Goal: Information Seeking & Learning: Find specific page/section

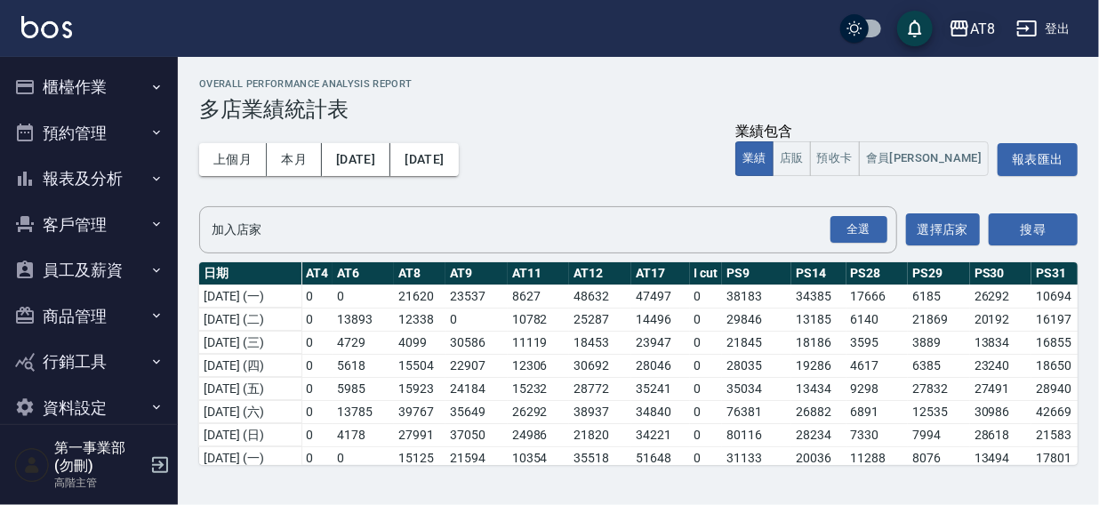
click at [973, 28] on div "AT8" at bounding box center [982, 29] width 25 height 22
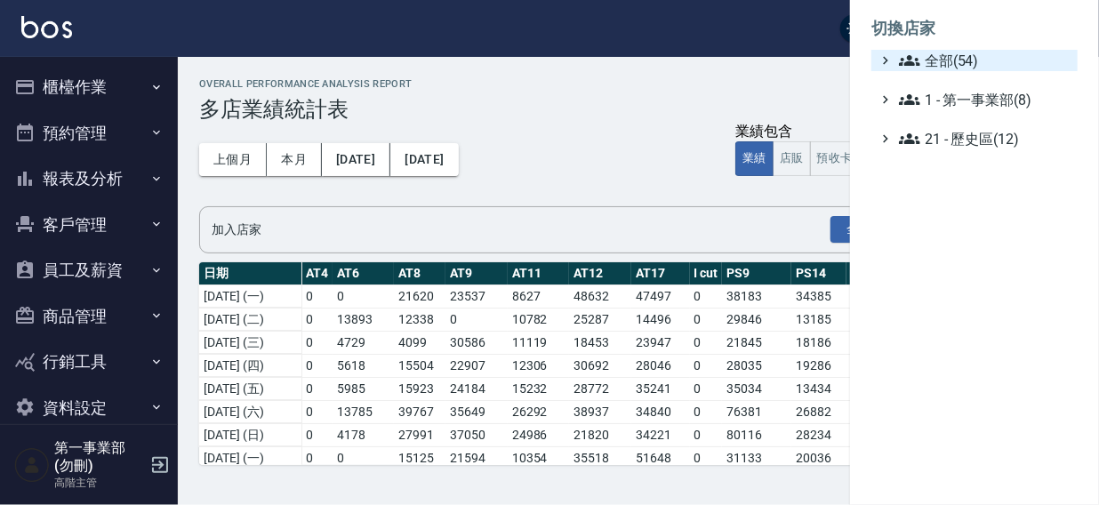
click at [955, 59] on span "全部(54)" at bounding box center [985, 60] width 172 height 21
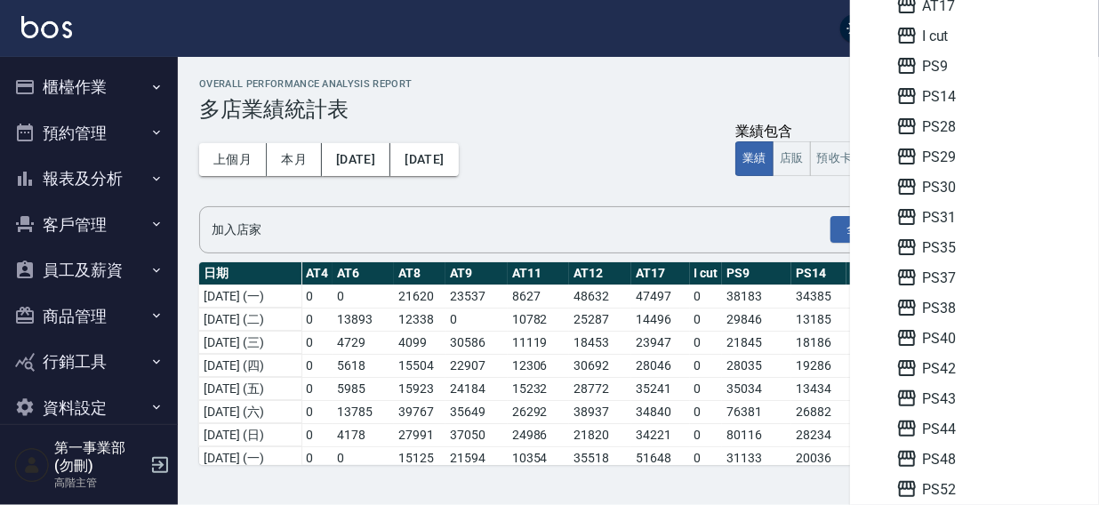
scroll to position [358, 0]
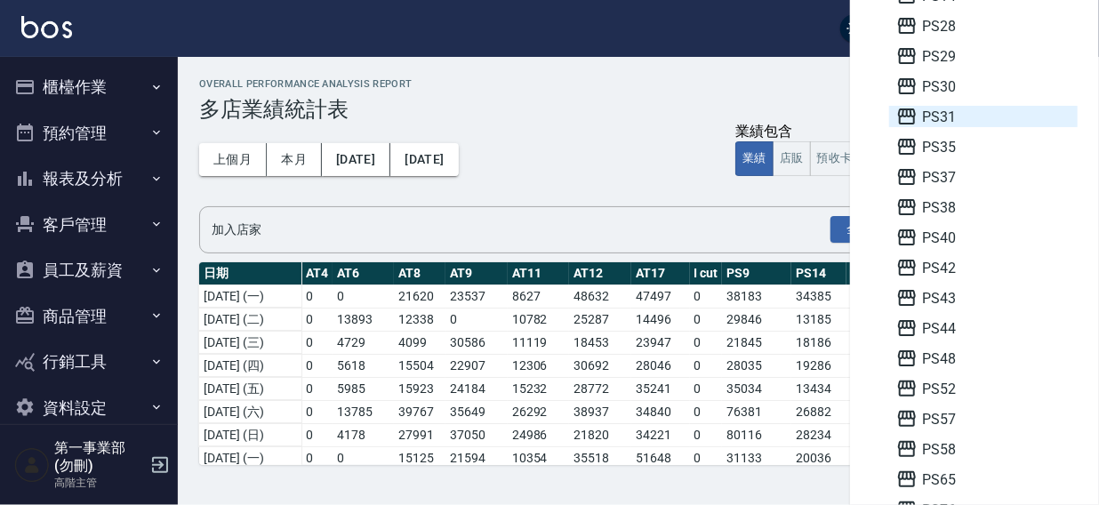
click at [958, 122] on span "PS31" at bounding box center [984, 116] width 174 height 21
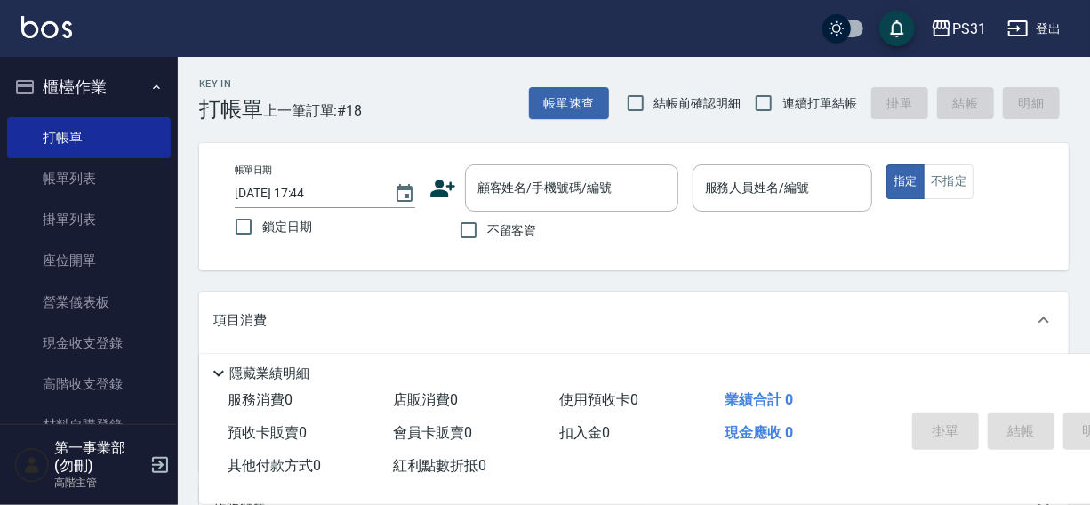
click at [84, 82] on button "櫃檯作業" at bounding box center [89, 87] width 164 height 46
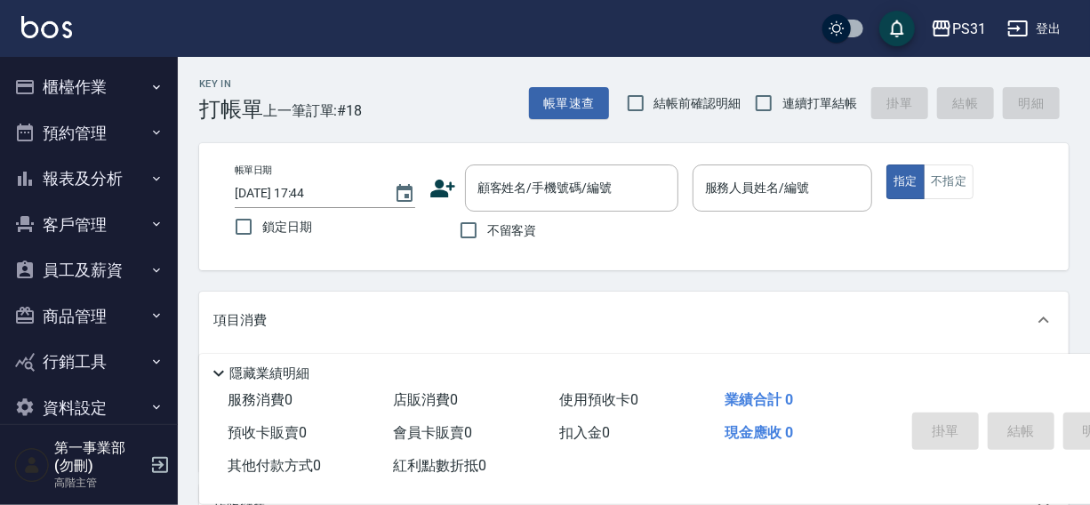
click at [78, 262] on button "員工及薪資" at bounding box center [89, 270] width 164 height 46
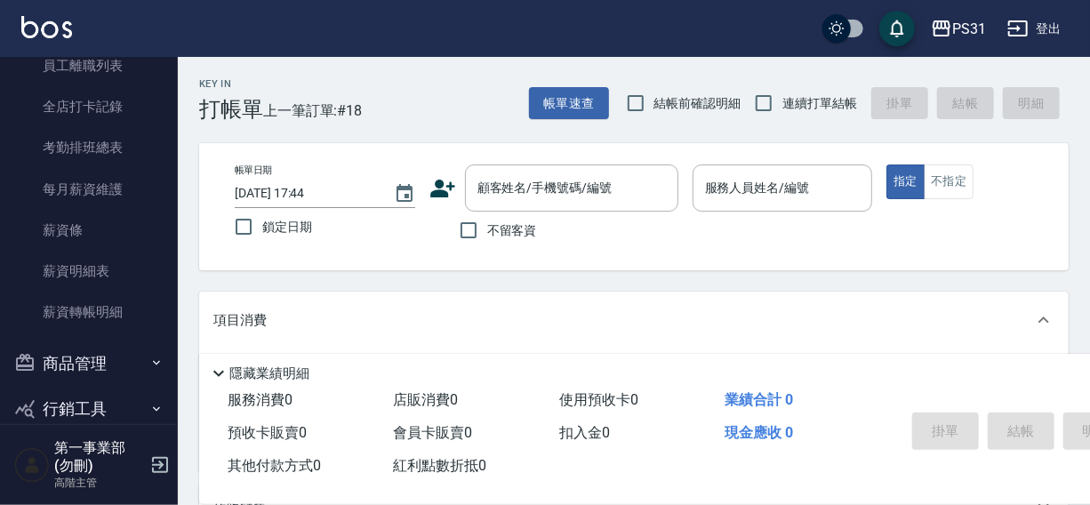
scroll to position [311, 0]
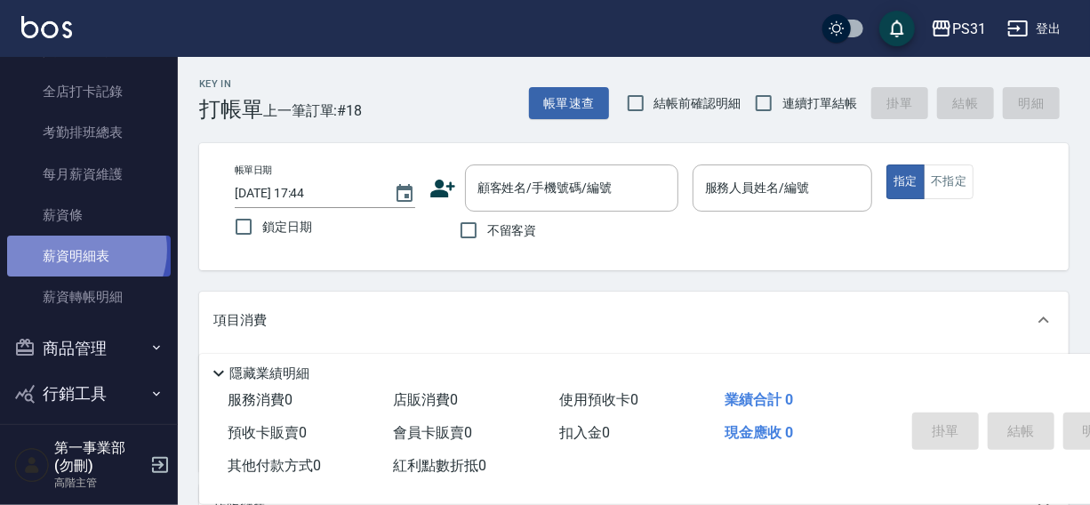
click at [80, 250] on link "薪資明細表" at bounding box center [89, 256] width 164 height 41
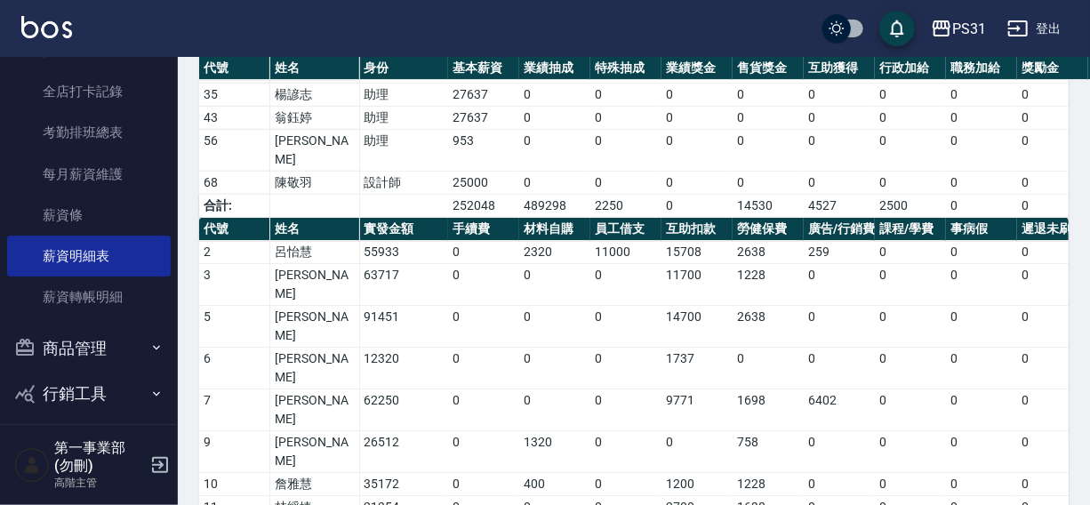
scroll to position [609, 0]
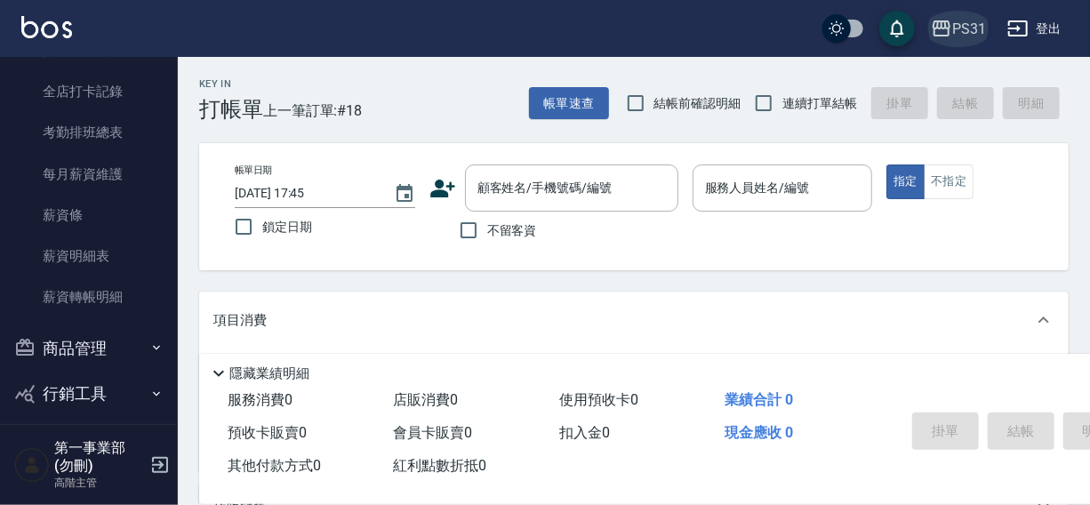
click at [973, 26] on div "PS31" at bounding box center [970, 29] width 34 height 22
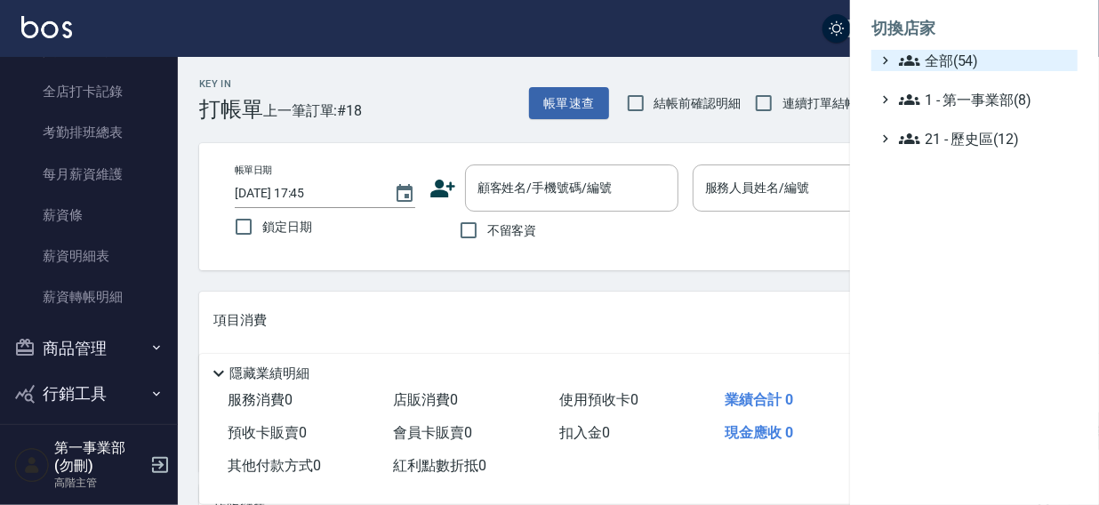
click at [947, 57] on span "全部(54)" at bounding box center [985, 60] width 172 height 21
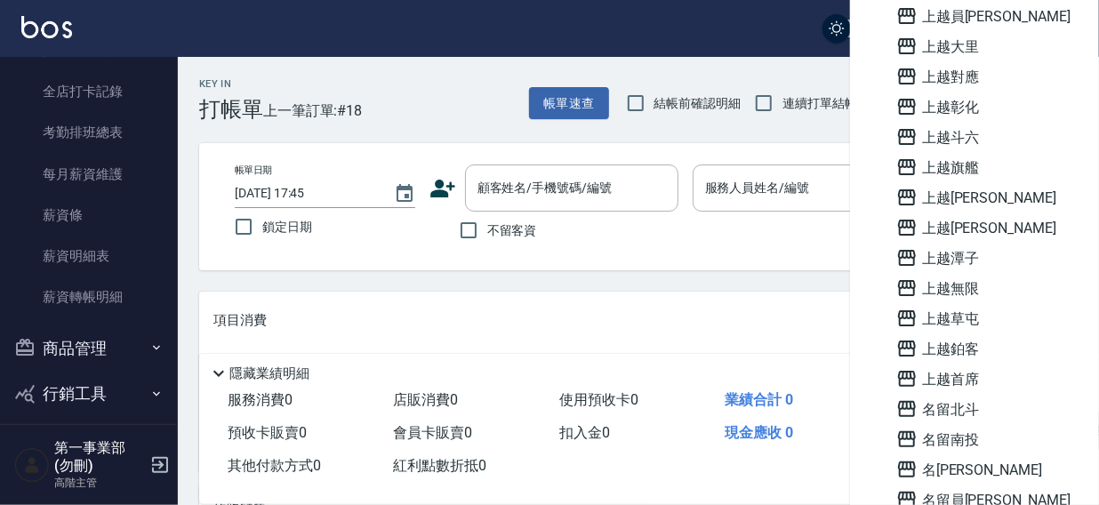
scroll to position [1058, 0]
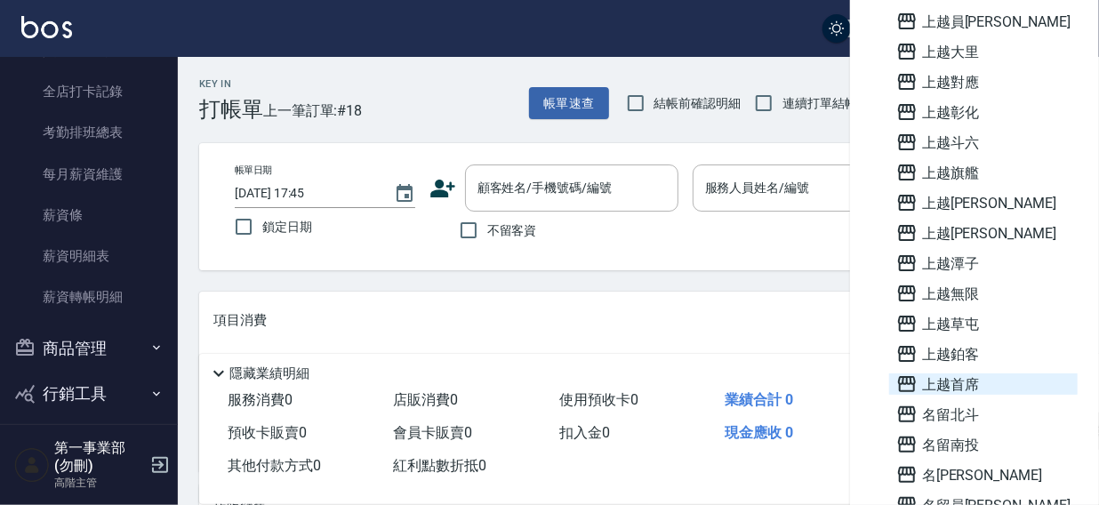
click at [949, 383] on span "上越首席" at bounding box center [984, 384] width 174 height 21
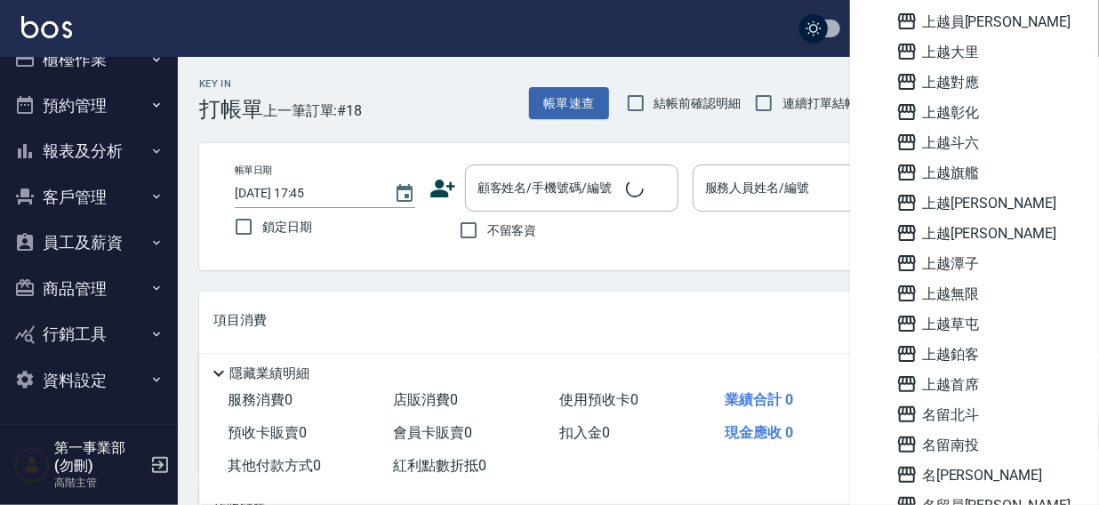
scroll to position [27, 0]
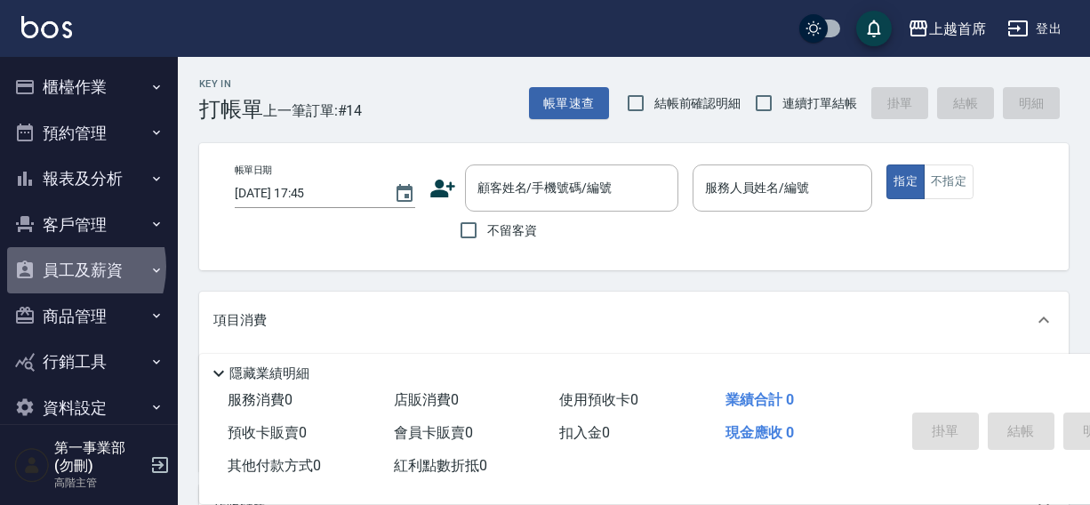
click at [59, 267] on button "員工及薪資" at bounding box center [89, 270] width 164 height 46
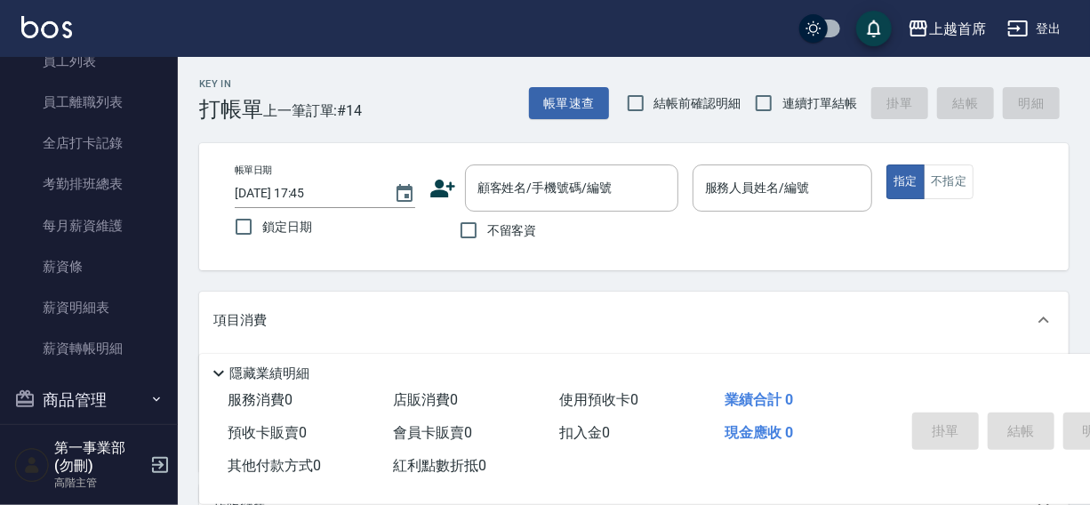
scroll to position [277, 0]
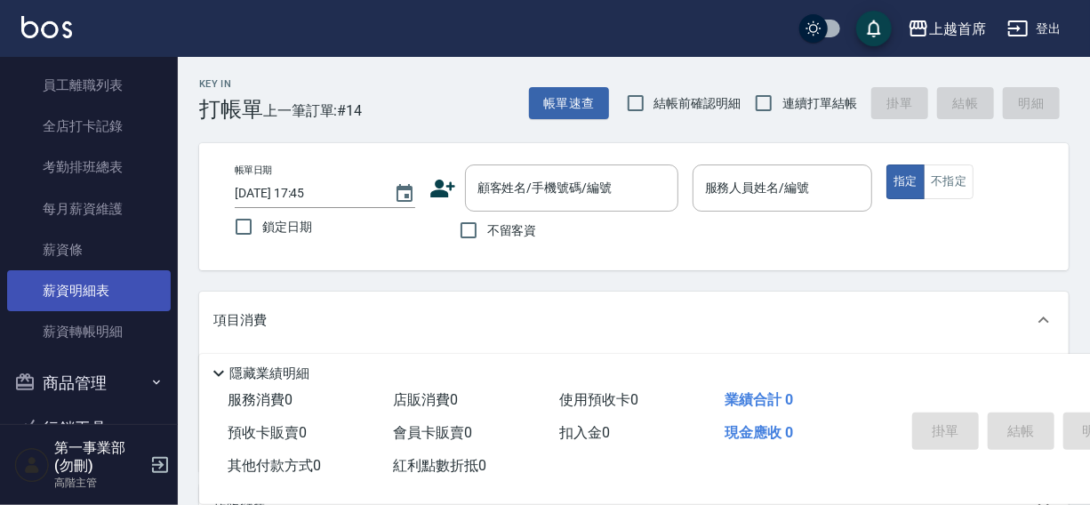
click at [81, 288] on link "薪資明細表" at bounding box center [89, 290] width 164 height 41
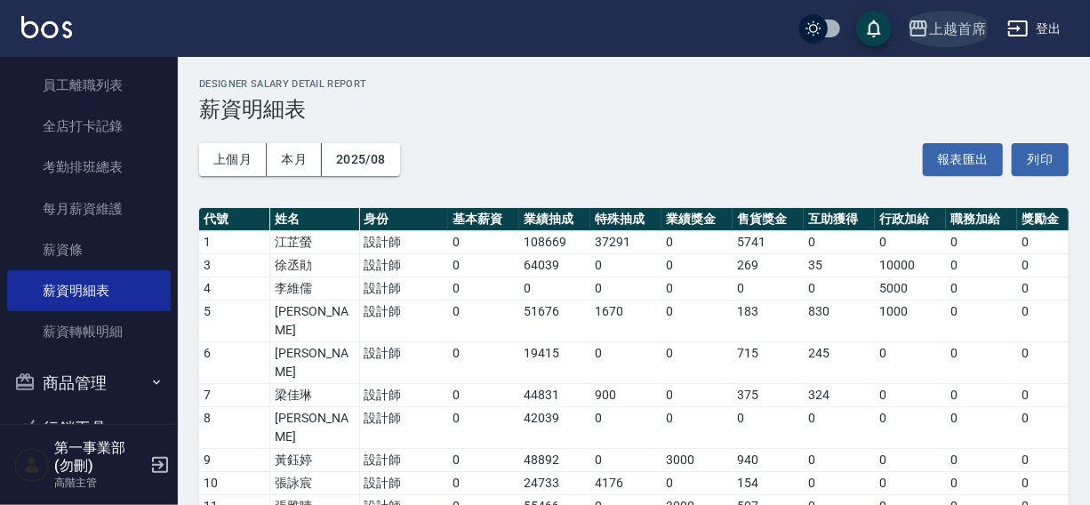
click at [947, 30] on div "上越首席" at bounding box center [957, 29] width 57 height 22
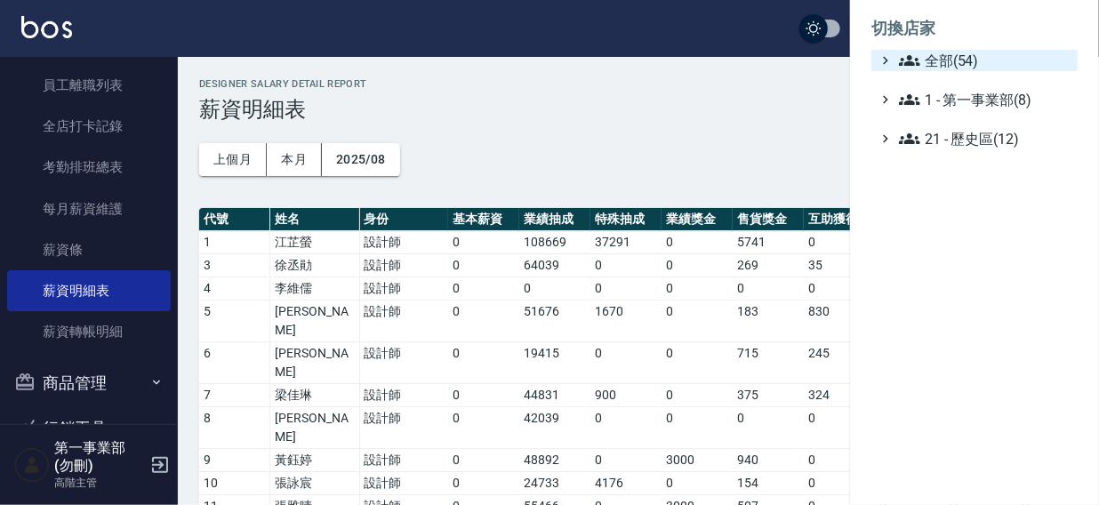
click at [948, 56] on span "全部(54)" at bounding box center [985, 60] width 172 height 21
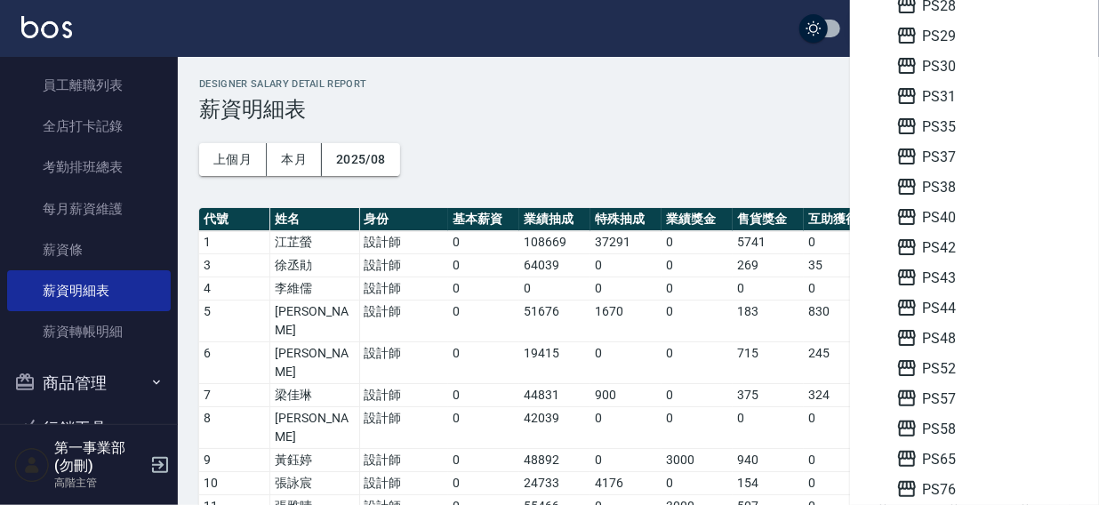
scroll to position [445, 0]
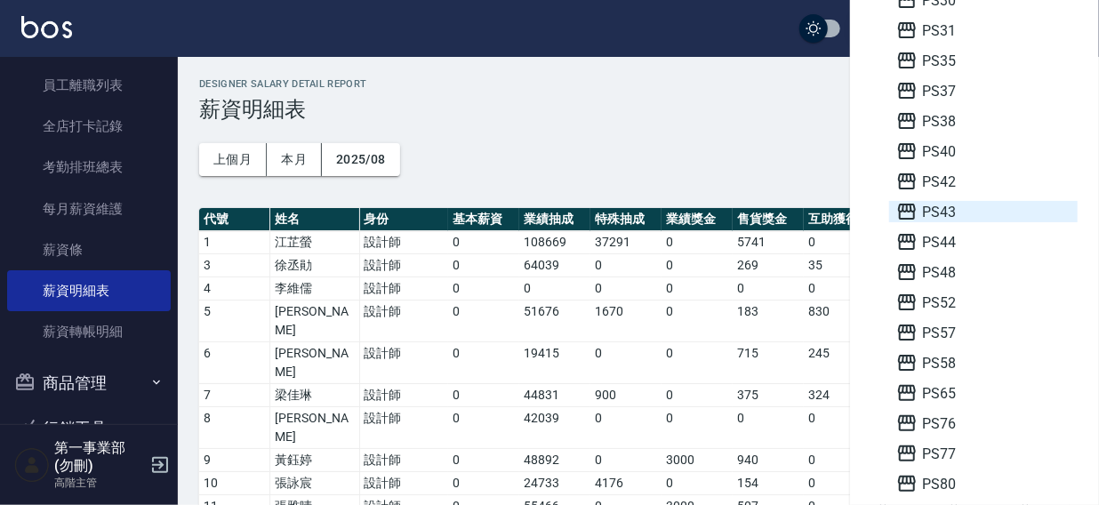
click at [954, 213] on span "PS43" at bounding box center [984, 211] width 174 height 21
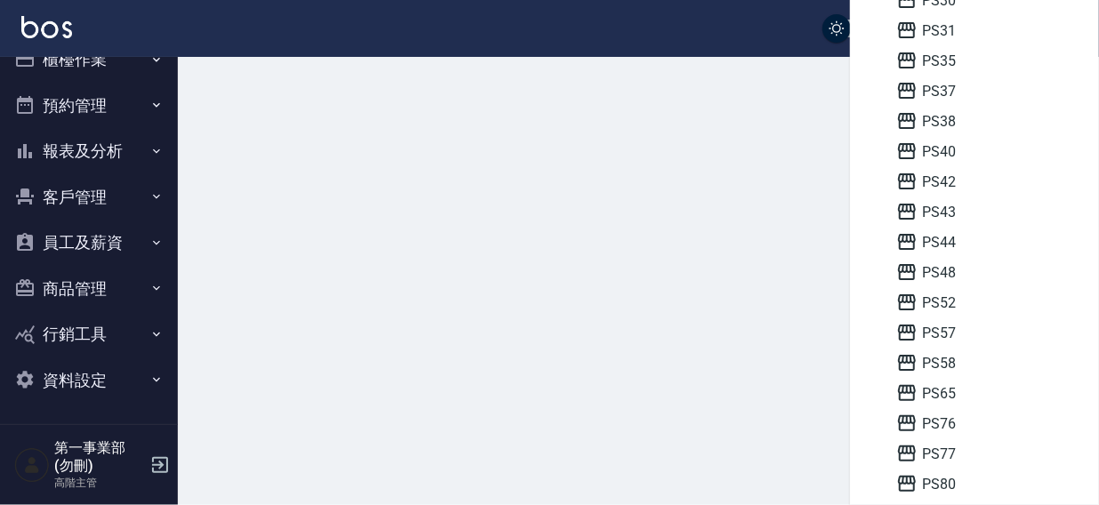
scroll to position [27, 0]
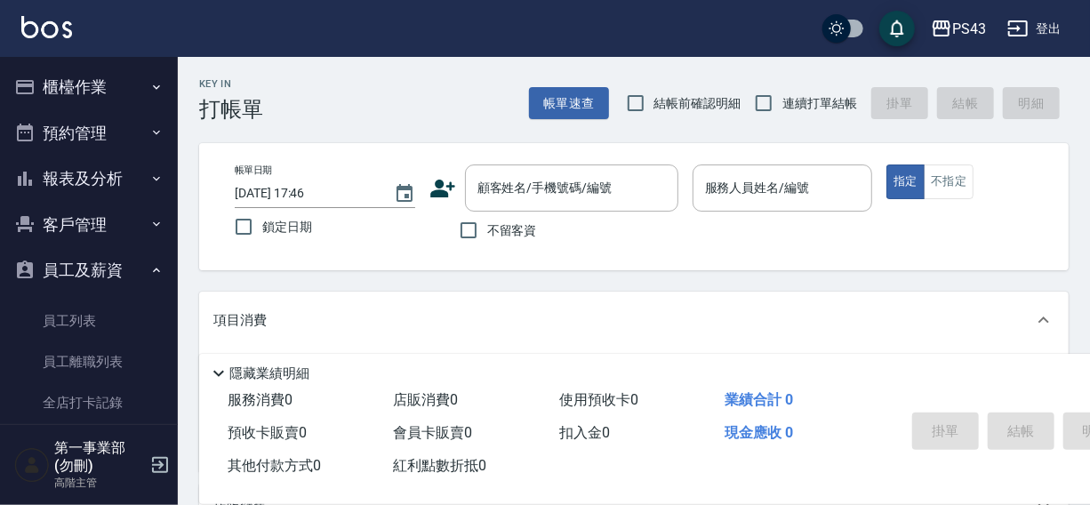
click at [169, 237] on nav "櫃檯作業 打帳單 帳單列表 掛單列表 座位開單 營業儀表板 現金收支登錄 高階收支登錄 材料自購登錄 每日結帳 排班表 現場電腦打卡 掃碼打卡 預約管理 預約…" at bounding box center [89, 240] width 178 height 367
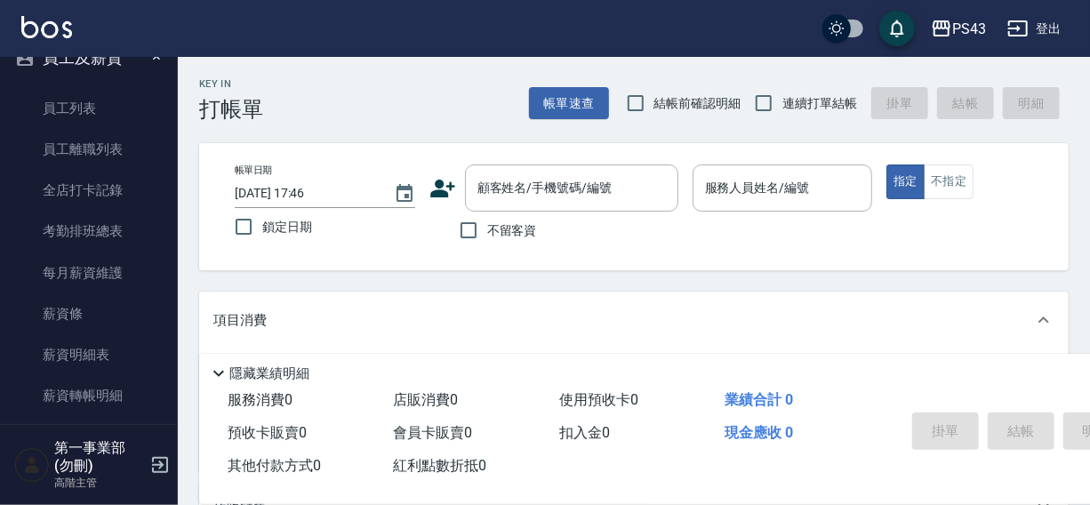
scroll to position [237, 0]
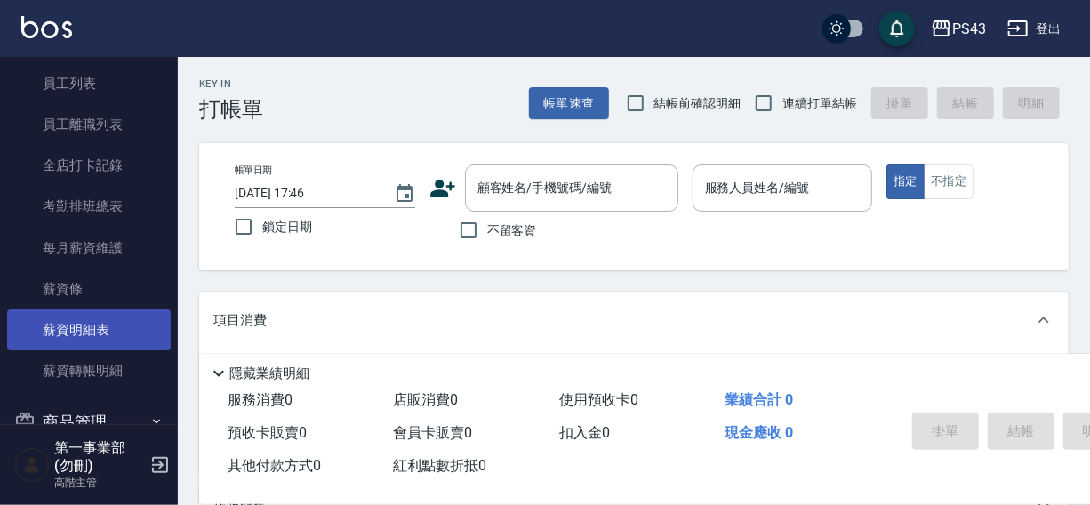
click at [92, 323] on link "薪資明細表" at bounding box center [89, 330] width 164 height 41
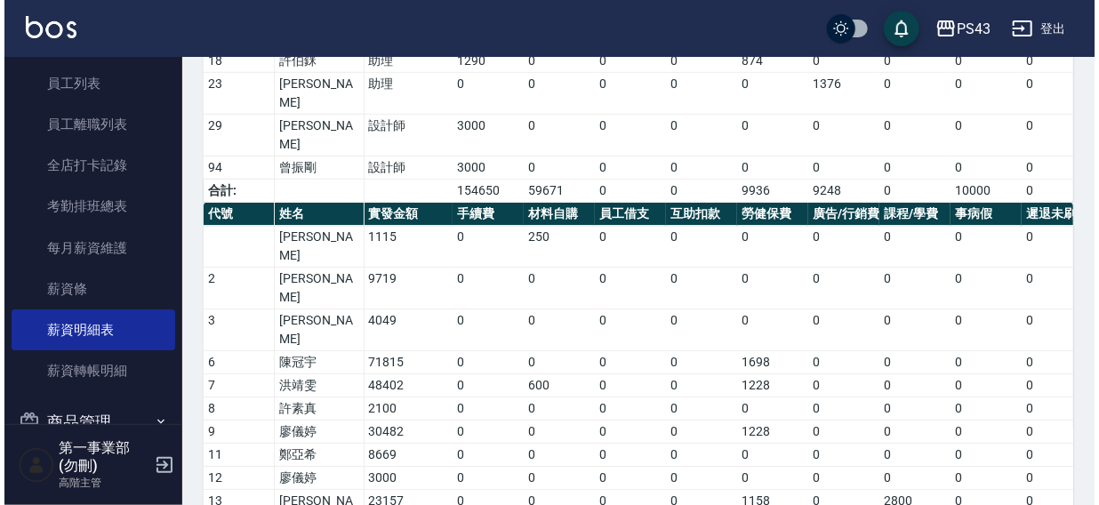
scroll to position [68, 0]
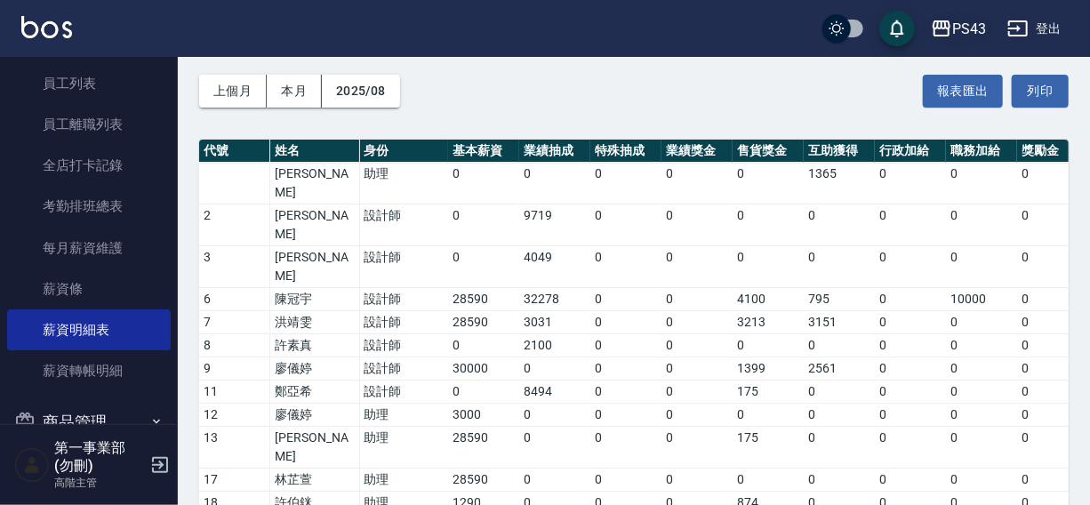
click at [964, 28] on div "PS43" at bounding box center [970, 29] width 34 height 22
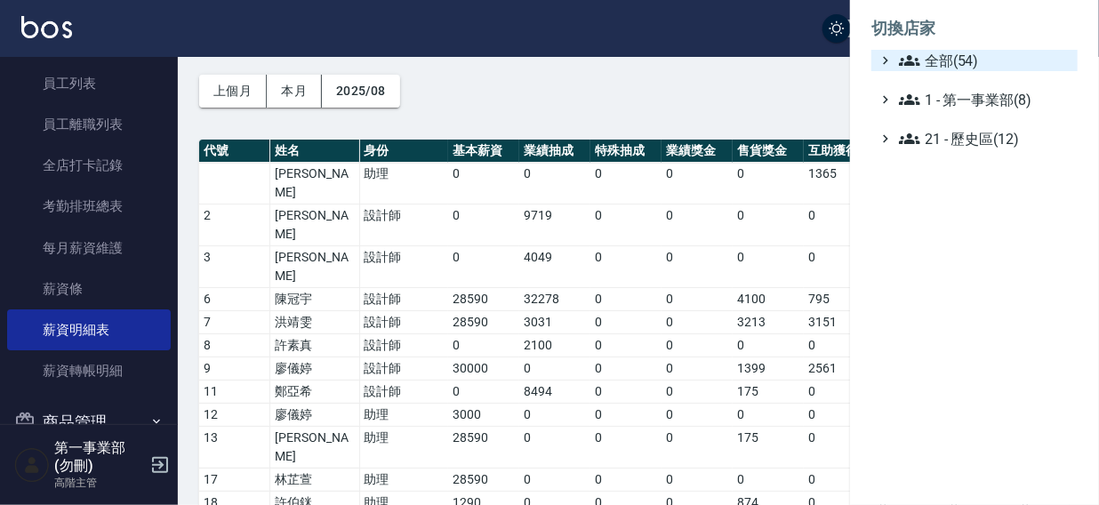
click at [944, 68] on span "全部(54)" at bounding box center [985, 60] width 172 height 21
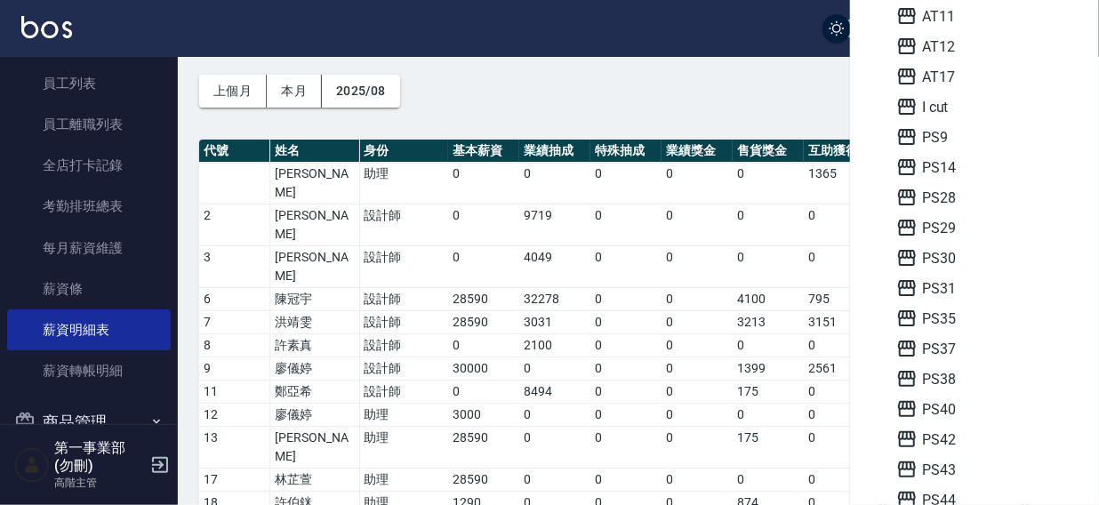
scroll to position [273, 0]
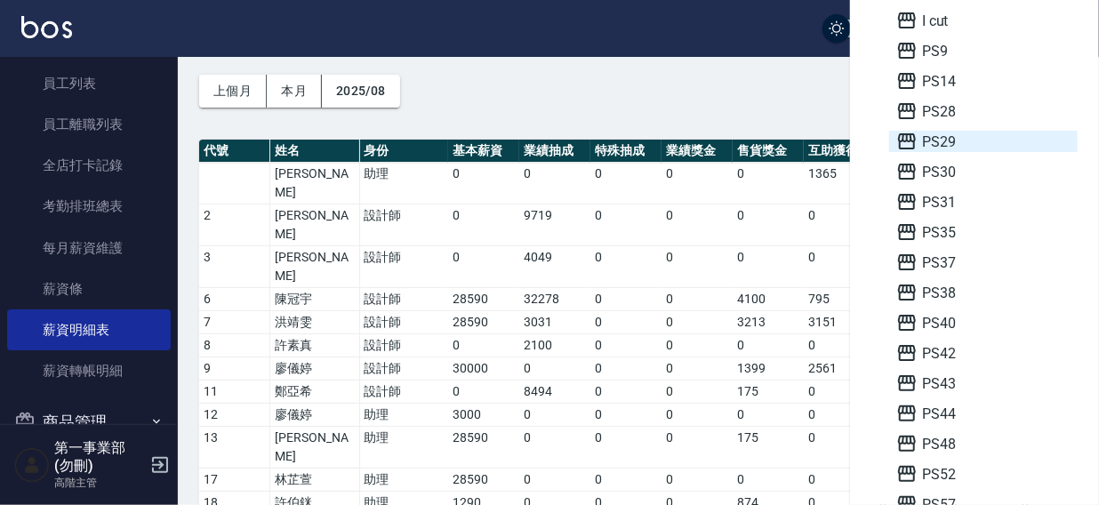
click at [960, 143] on span "PS29" at bounding box center [984, 141] width 174 height 21
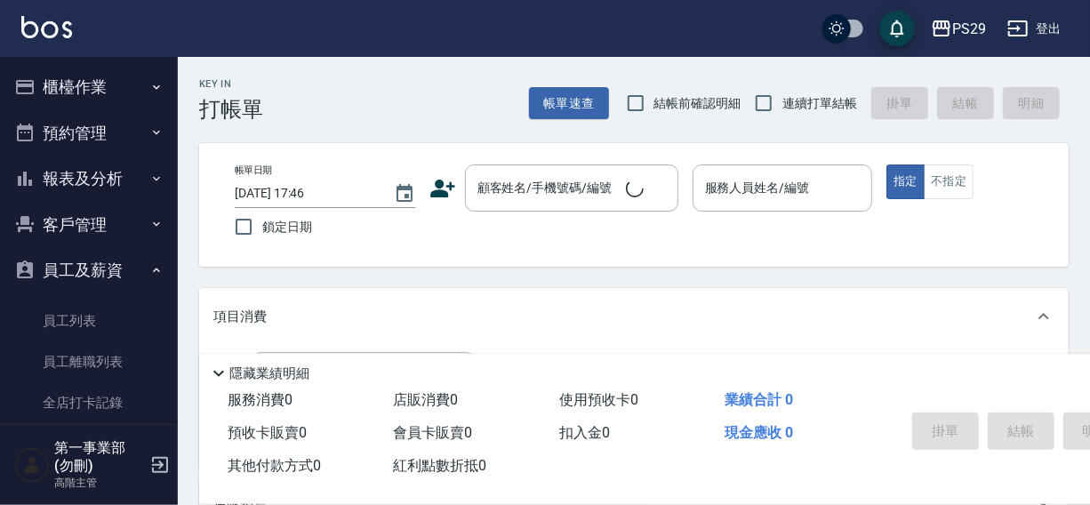
scroll to position [217, 0]
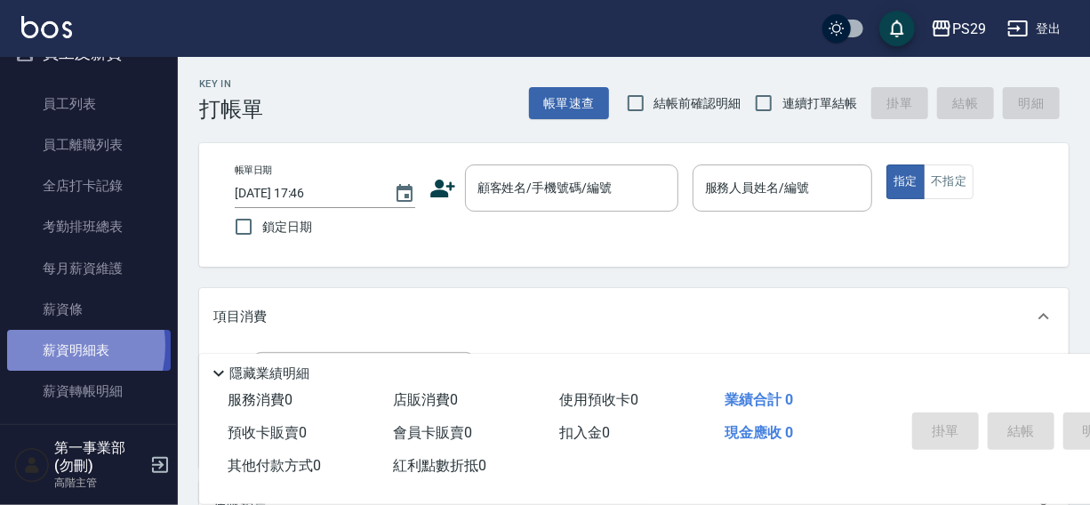
click at [50, 345] on link "薪資明細表" at bounding box center [89, 350] width 164 height 41
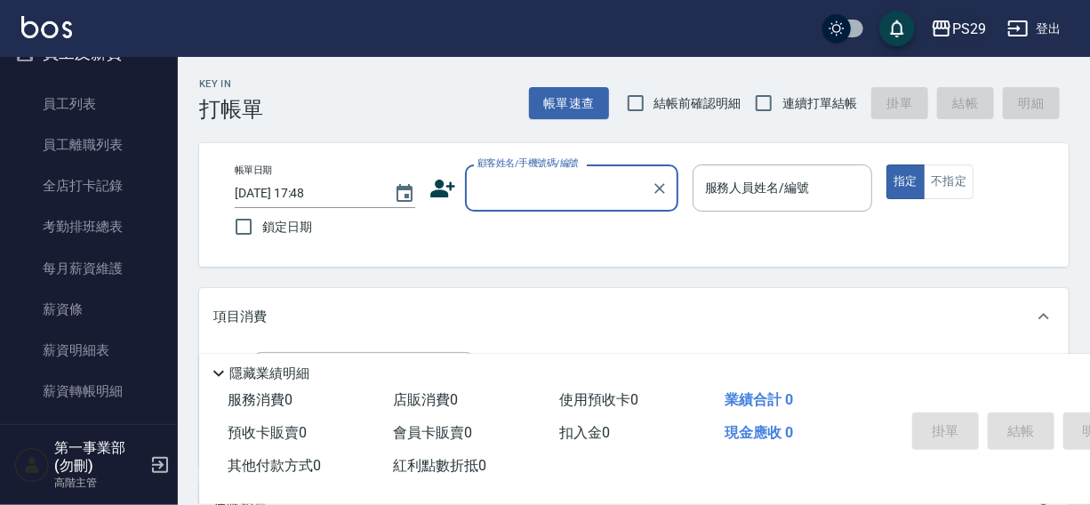
click at [974, 28] on div "PS29" at bounding box center [970, 29] width 34 height 22
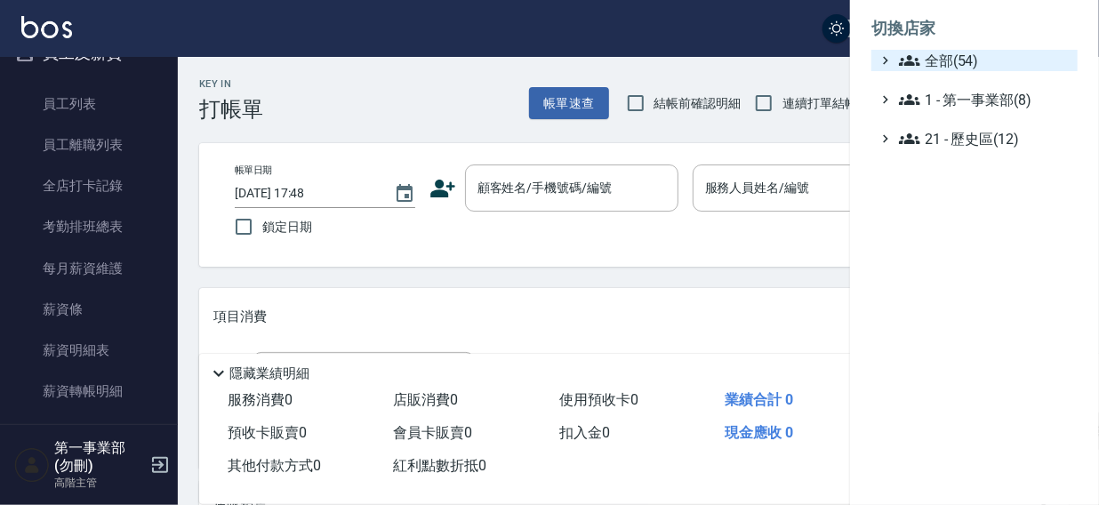
click at [964, 66] on span "全部(54)" at bounding box center [985, 60] width 172 height 21
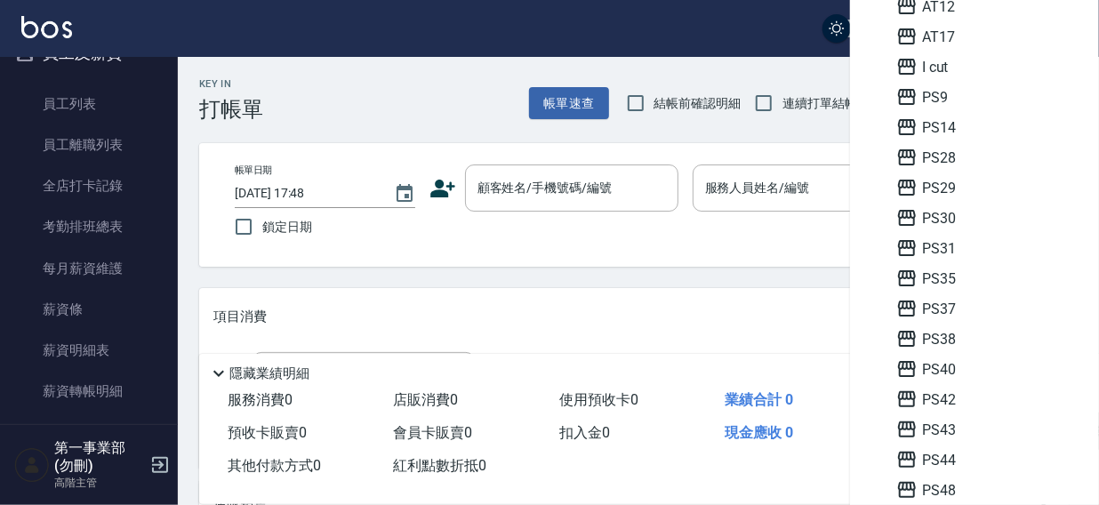
scroll to position [230, 0]
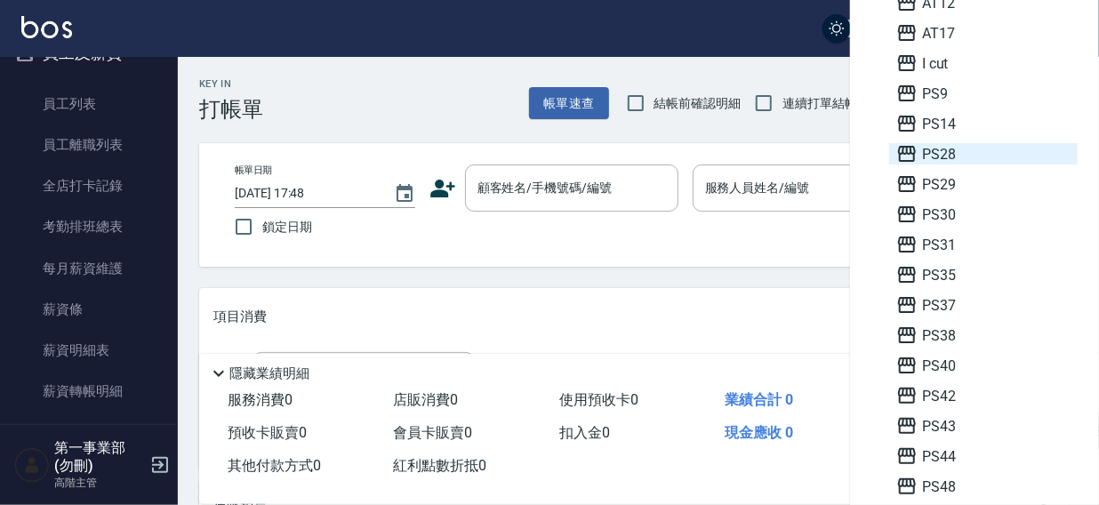
click at [955, 157] on span "PS28" at bounding box center [984, 153] width 174 height 21
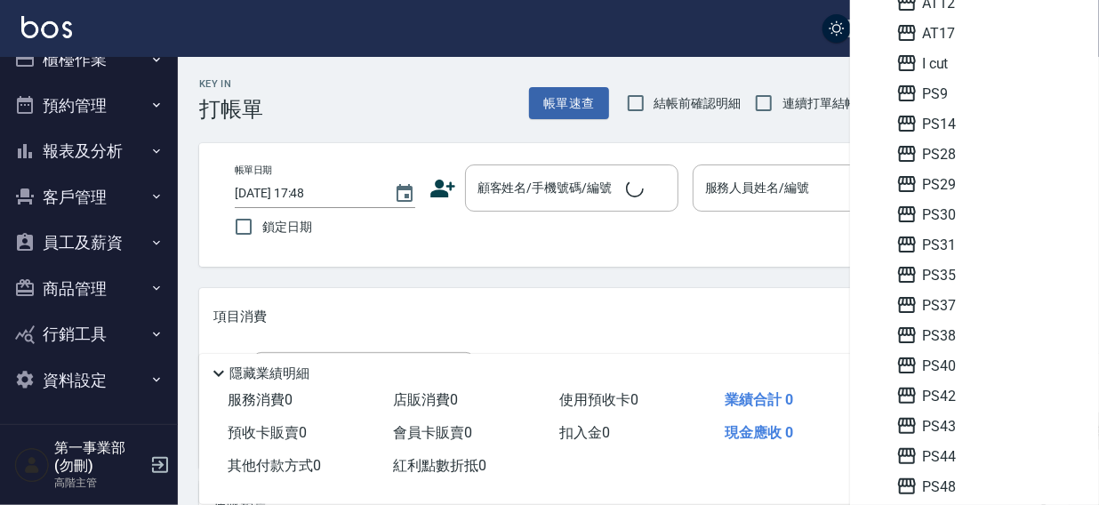
scroll to position [27, 0]
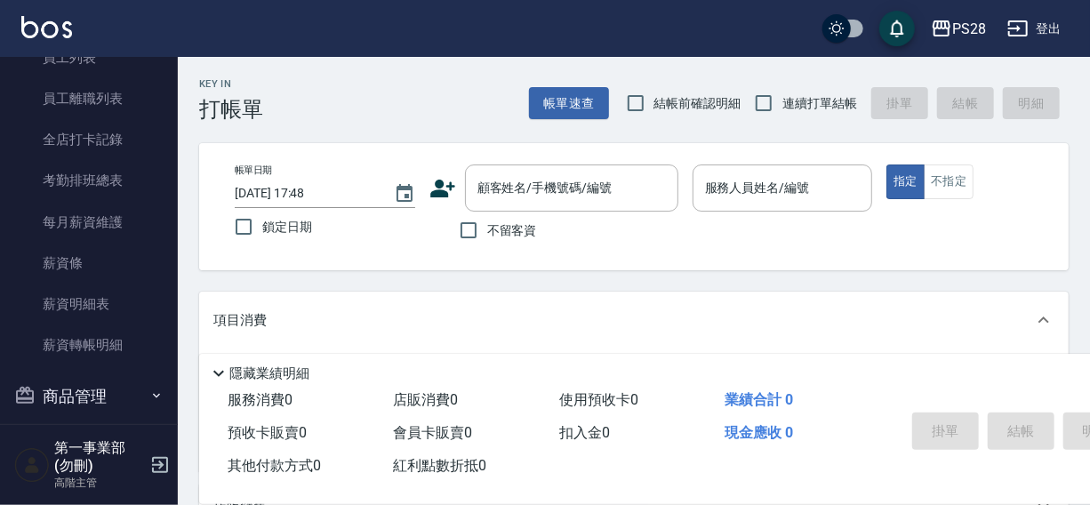
scroll to position [313, 0]
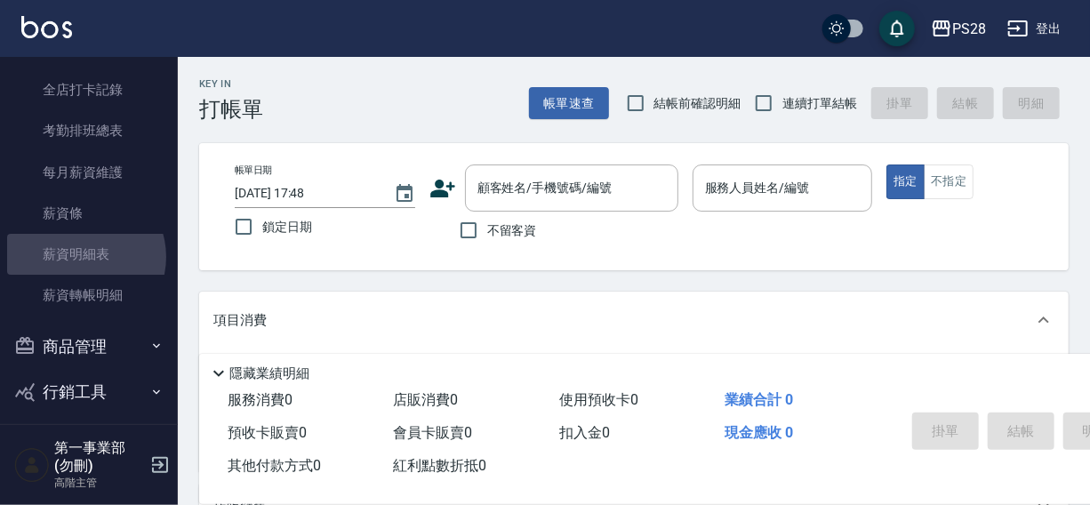
drag, startPoint x: 82, startPoint y: 256, endPoint x: 481, endPoint y: 191, distance: 404.6
click at [82, 255] on link "薪資明細表" at bounding box center [89, 254] width 164 height 41
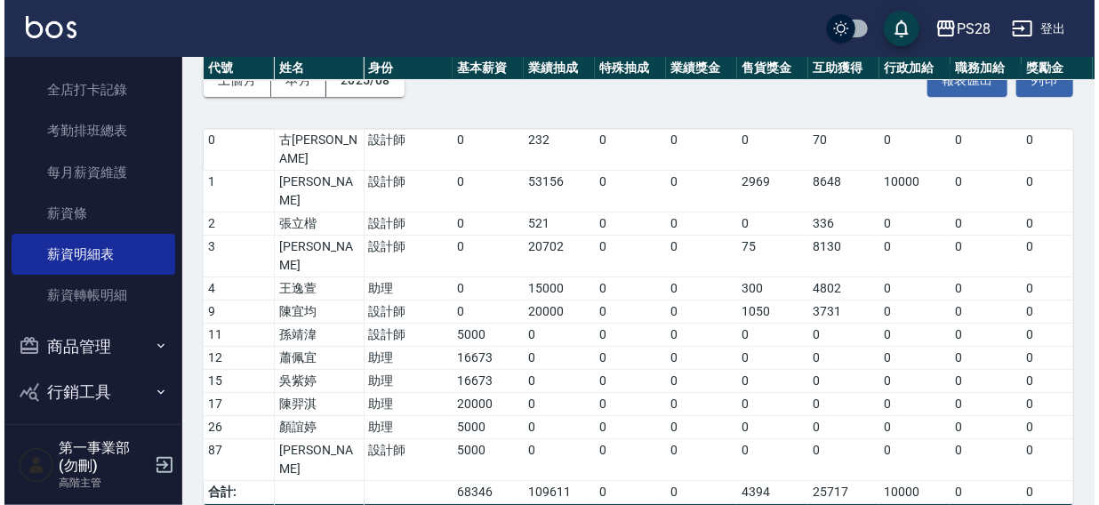
scroll to position [373, 0]
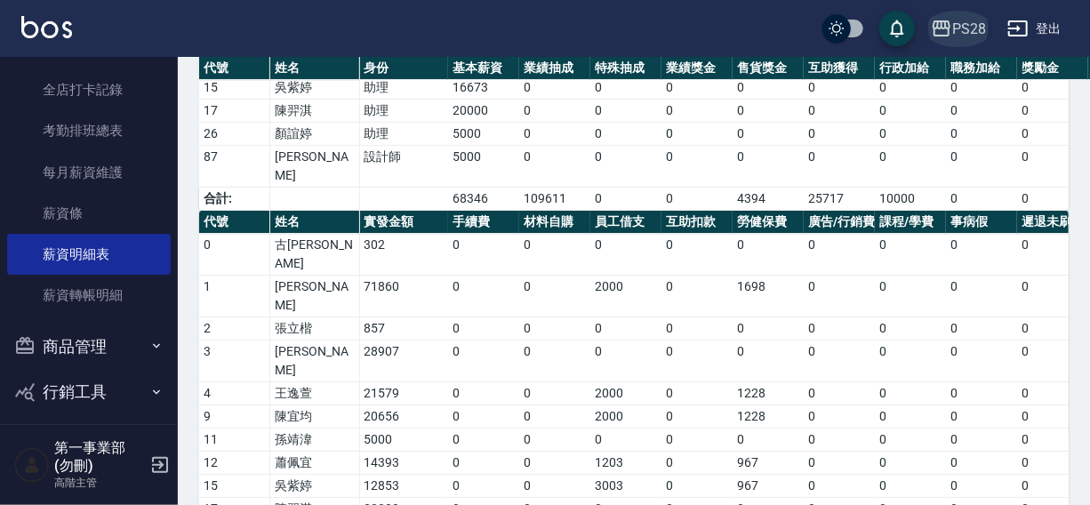
click at [958, 23] on div "PS28" at bounding box center [970, 29] width 34 height 22
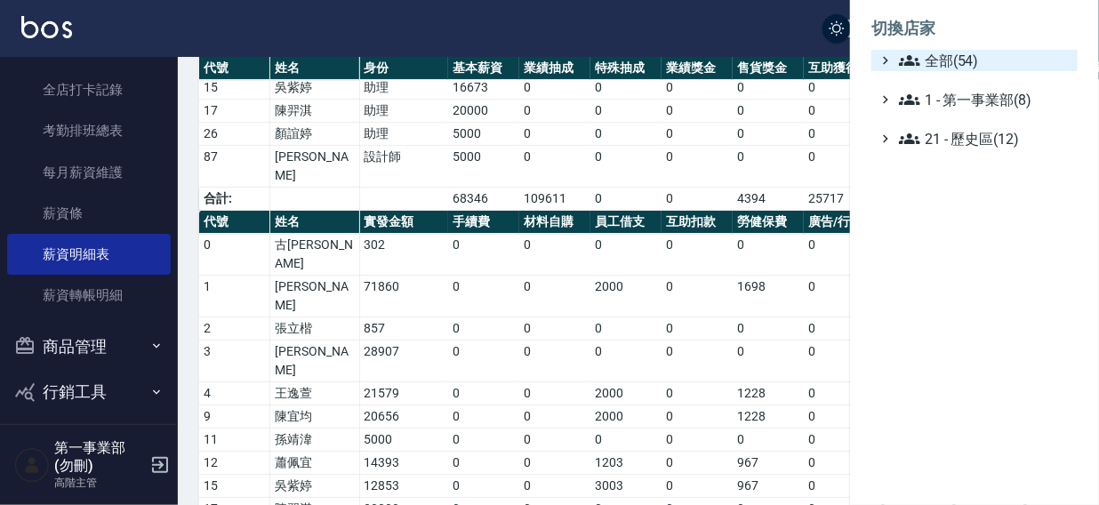
click at [952, 60] on span "全部(54)" at bounding box center [985, 60] width 172 height 21
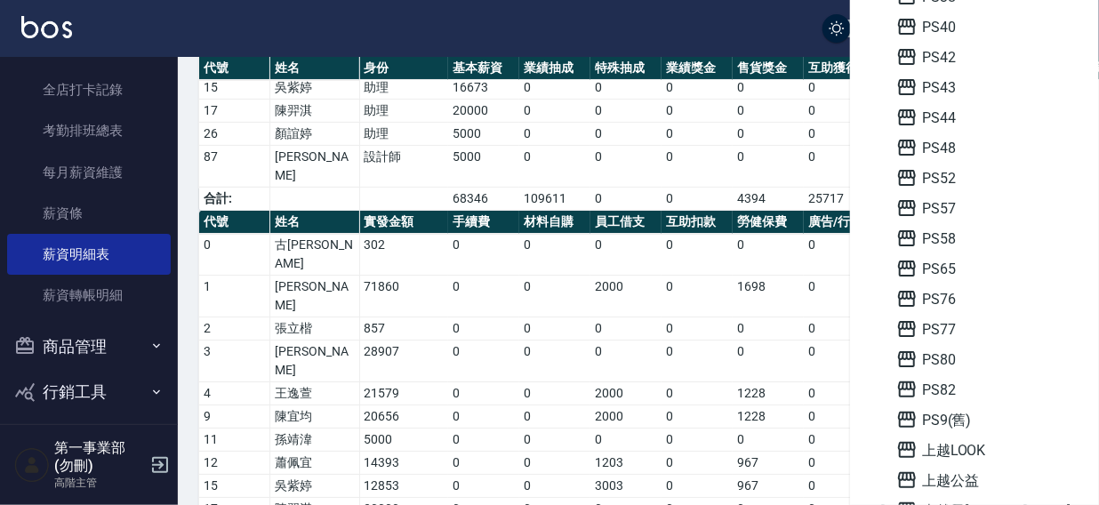
scroll to position [577, 0]
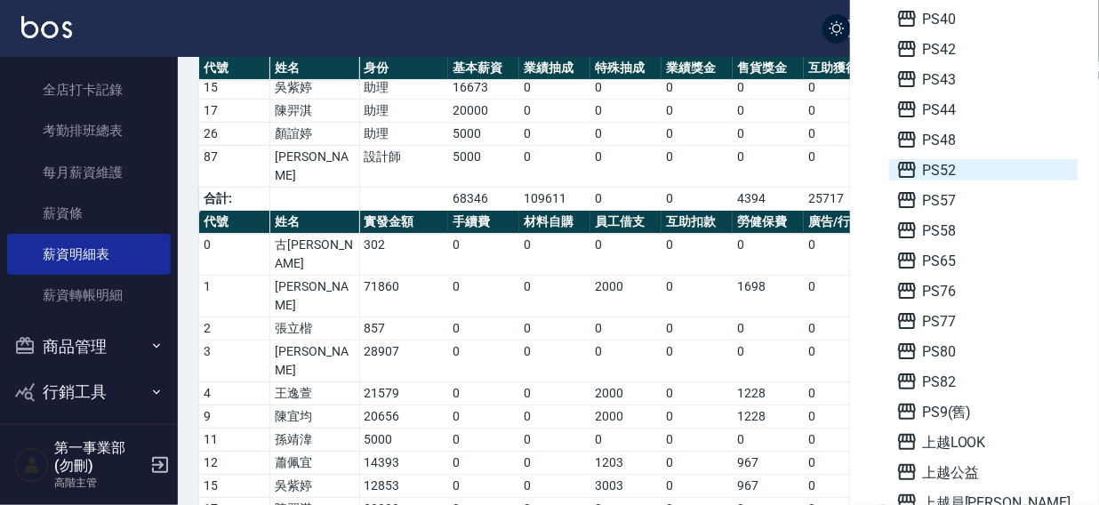
click at [961, 173] on span "PS52" at bounding box center [984, 169] width 174 height 21
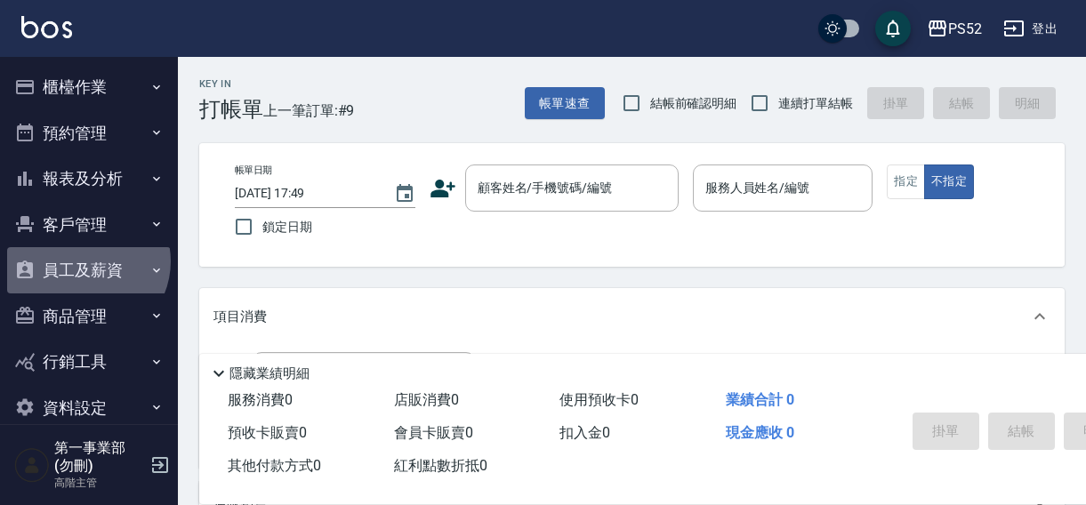
click at [85, 262] on button "員工及薪資" at bounding box center [89, 270] width 164 height 46
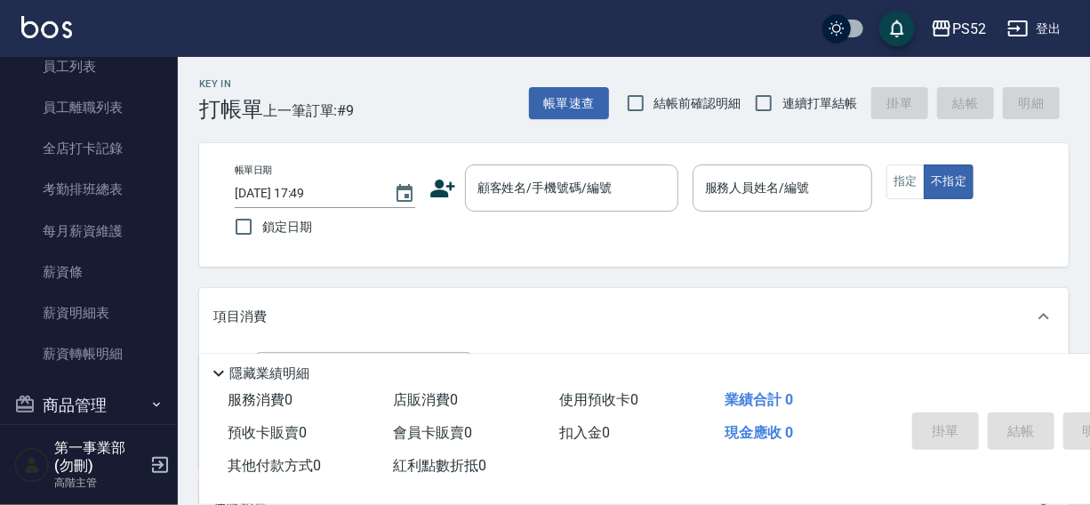
scroll to position [256, 0]
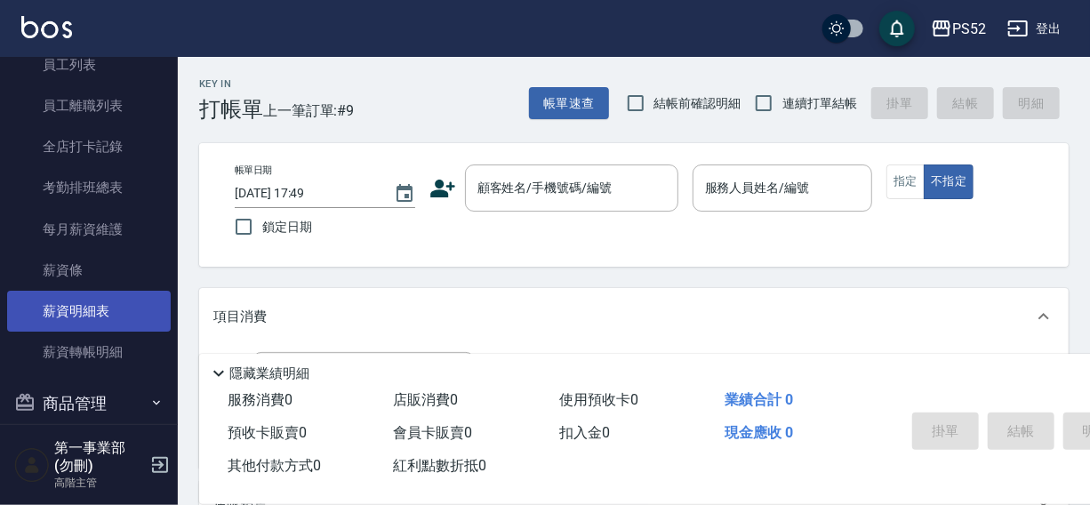
click at [65, 318] on link "薪資明細表" at bounding box center [89, 311] width 164 height 41
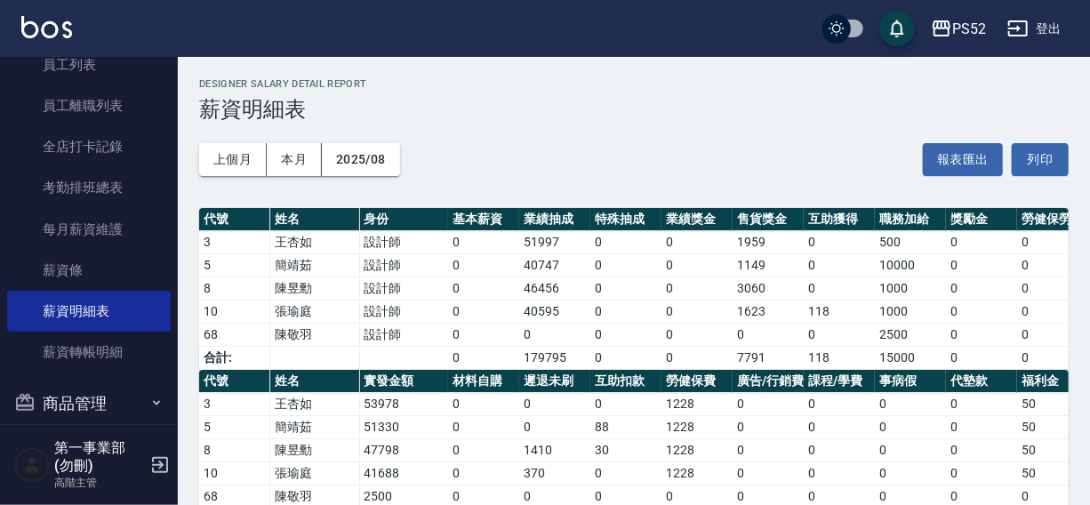
scroll to position [73, 0]
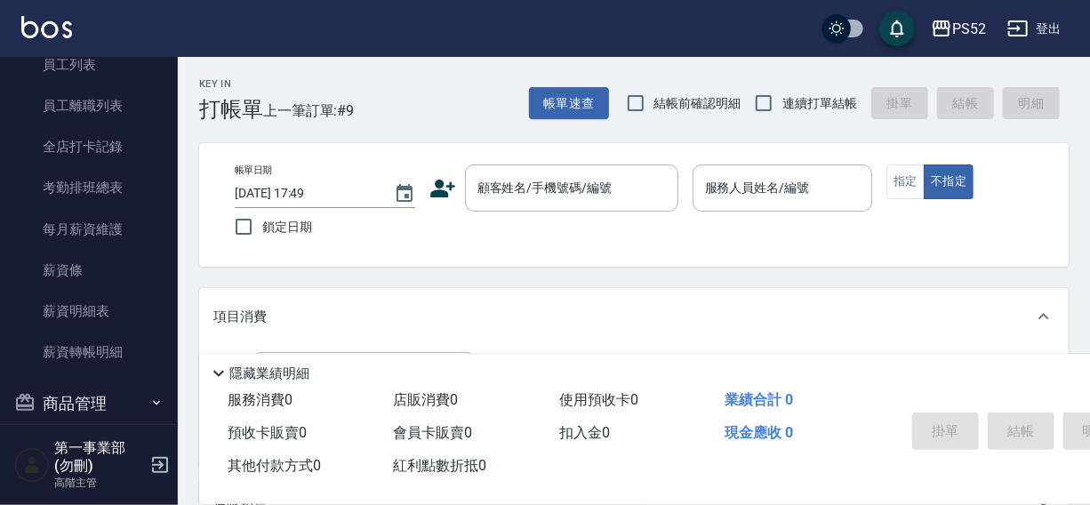
drag, startPoint x: 1005, startPoint y: 60, endPoint x: 1028, endPoint y: 68, distance: 24.5
click at [1008, 60] on div "Key In 打帳單 上一筆訂單:#9 帳單速查 結帳前確認明細 連續打單結帳 掛單 結帳 明細" at bounding box center [623, 89] width 891 height 65
click at [695, 28] on div "PS52 登出" at bounding box center [545, 28] width 1090 height 57
click at [1048, 25] on button "登出" at bounding box center [1035, 28] width 68 height 33
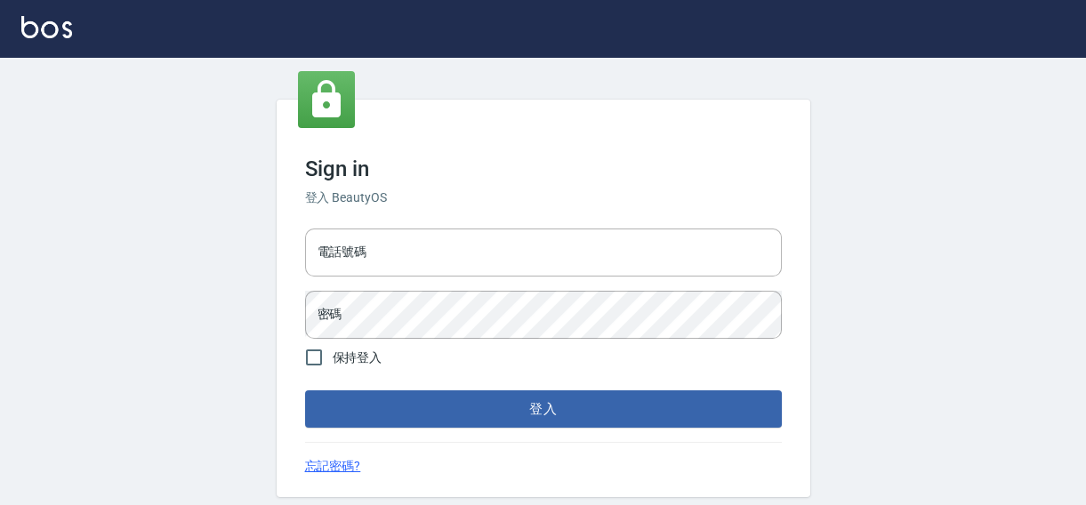
type input "0422211177"
